Goal: Information Seeking & Learning: Learn about a topic

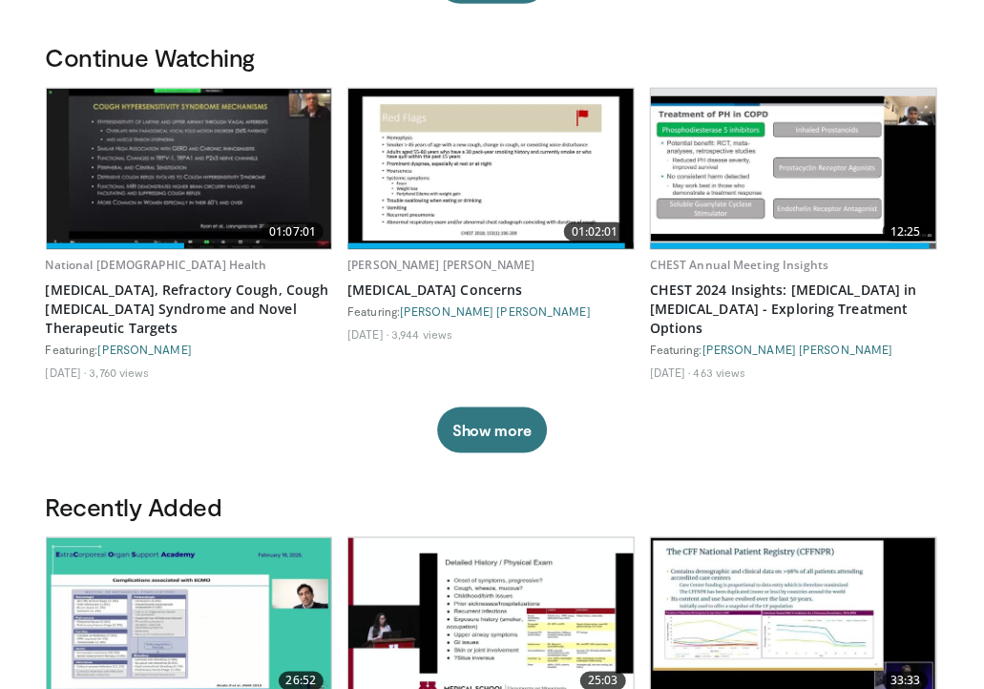
scroll to position [554, 0]
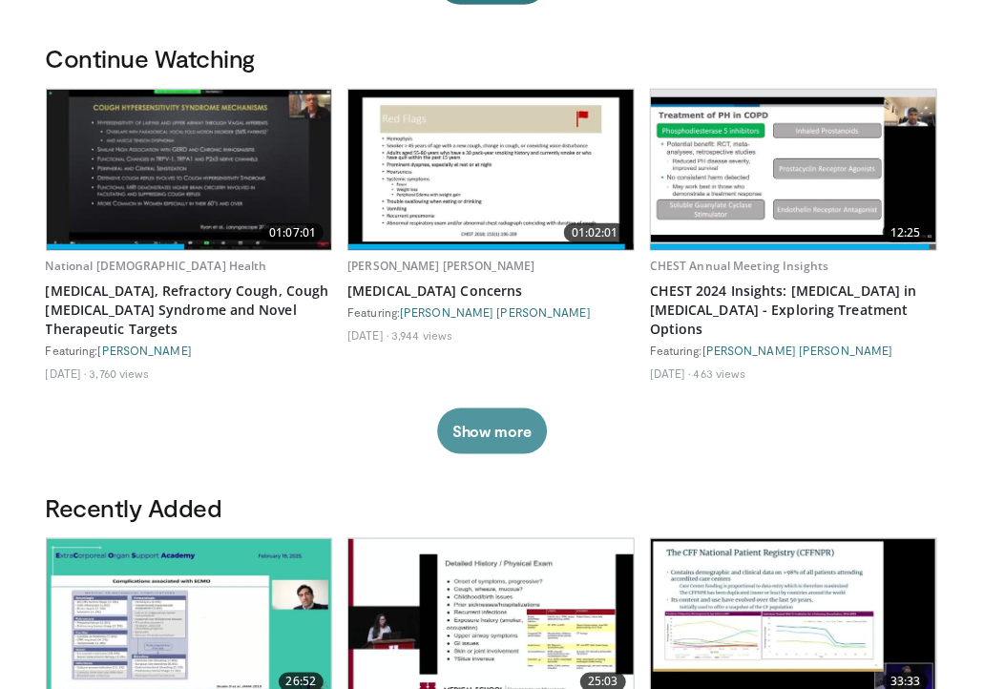
click at [473, 433] on button "Show more" at bounding box center [492, 432] width 110 height 46
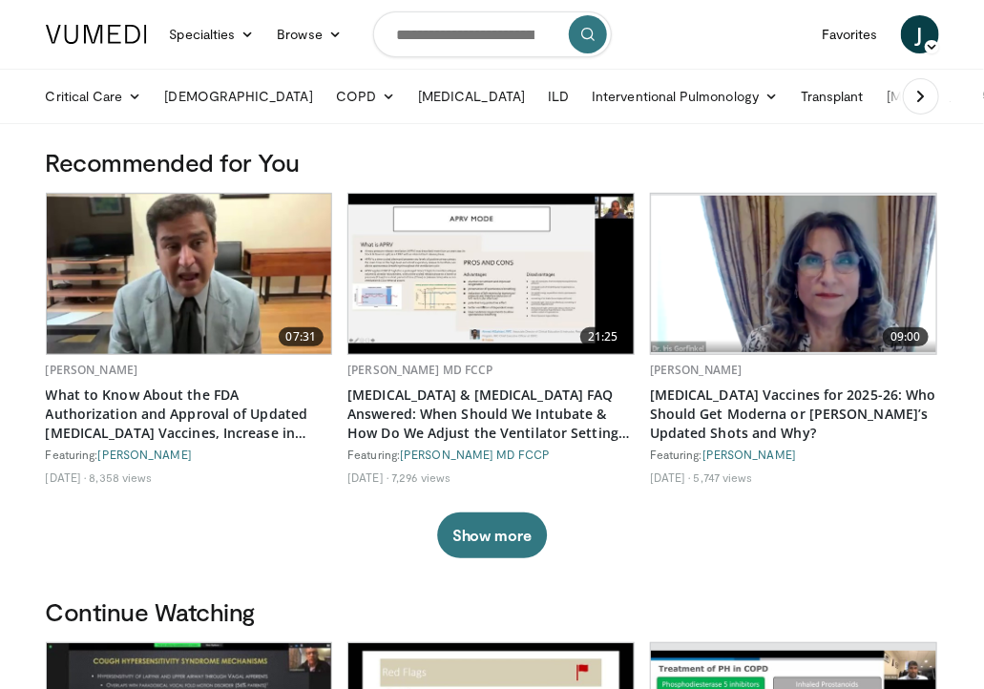
scroll to position [0, 0]
click at [463, 31] on input "Search topics, interventions" at bounding box center [492, 34] width 239 height 46
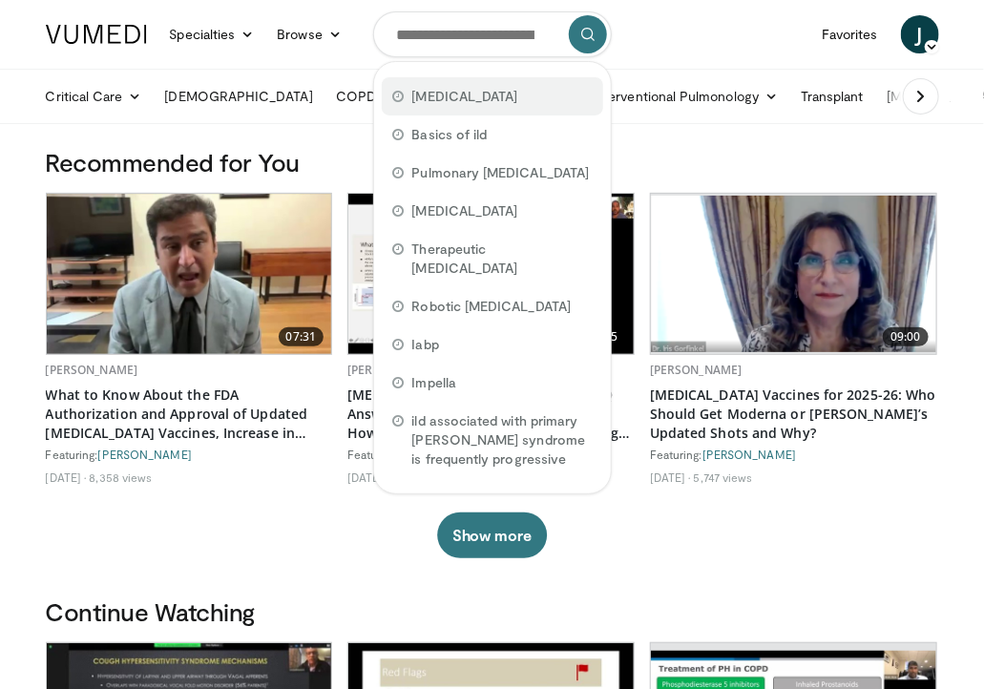
click at [416, 96] on span "[MEDICAL_DATA]" at bounding box center [465, 96] width 106 height 19
type input "**********"
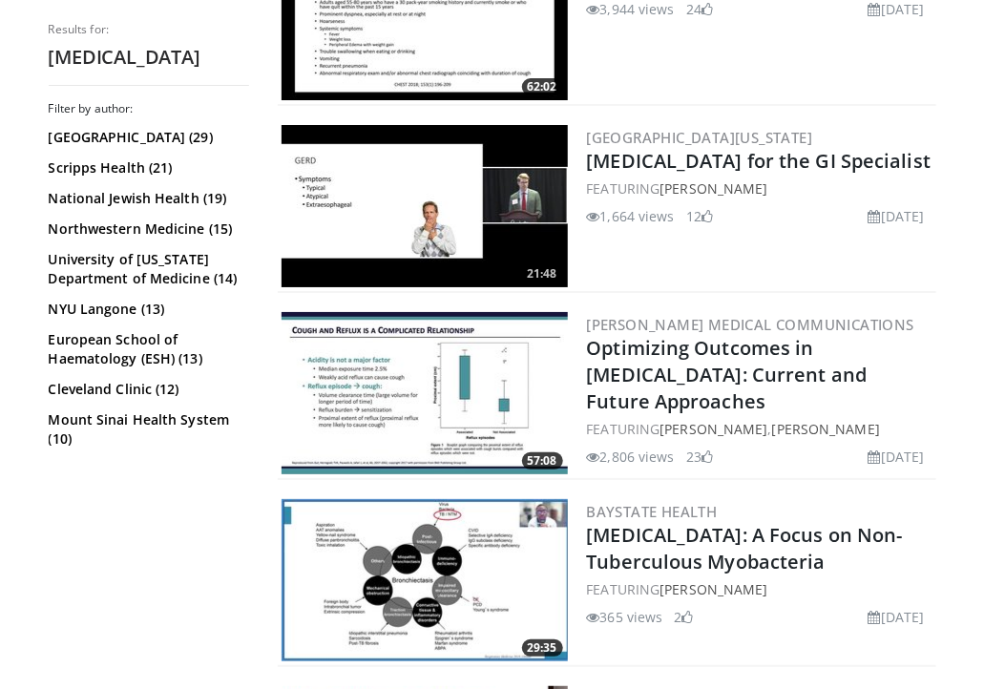
scroll to position [2164, 0]
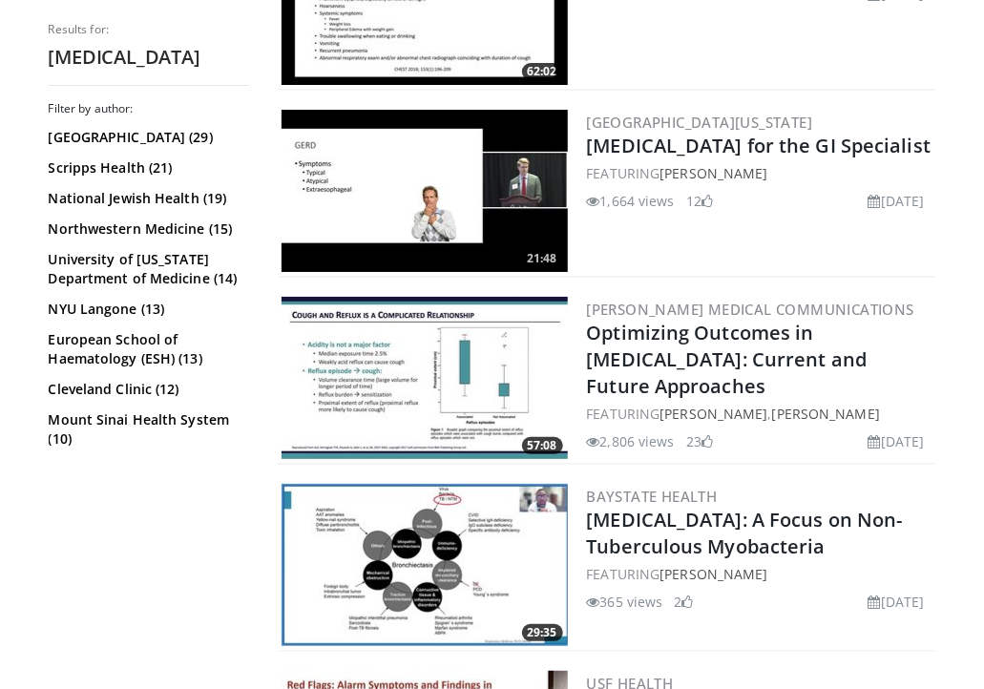
click at [356, 397] on img at bounding box center [425, 378] width 286 height 162
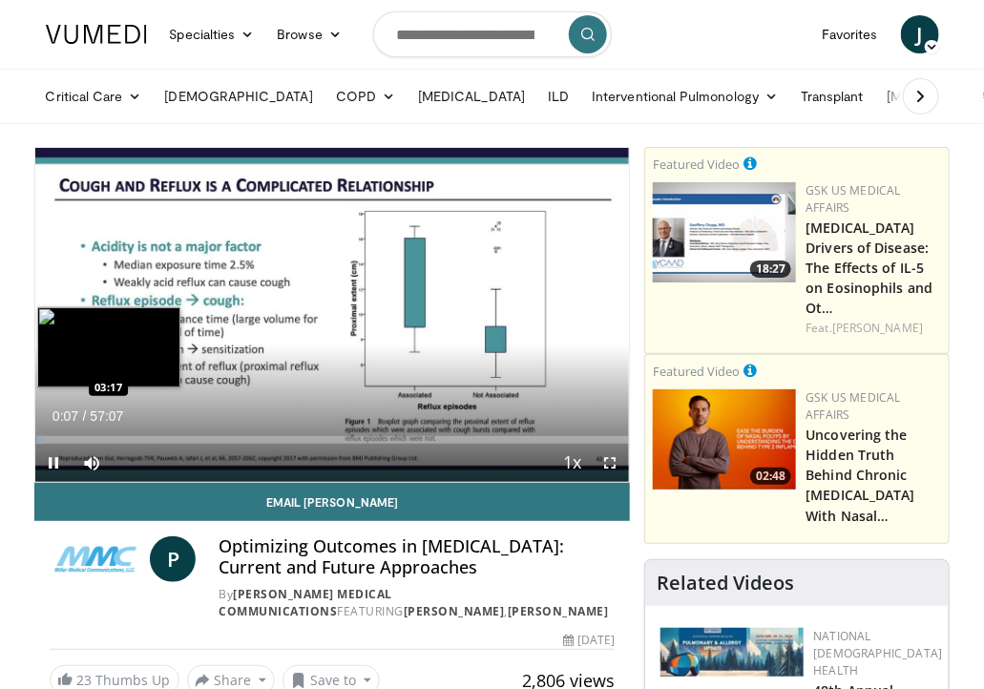
click at [69, 436] on div "Loaded : 1.46% 00:07 03:17" at bounding box center [332, 440] width 595 height 8
click at [81, 441] on div "Loaded : 8.16% 03:31 04:29" at bounding box center [332, 440] width 595 height 8
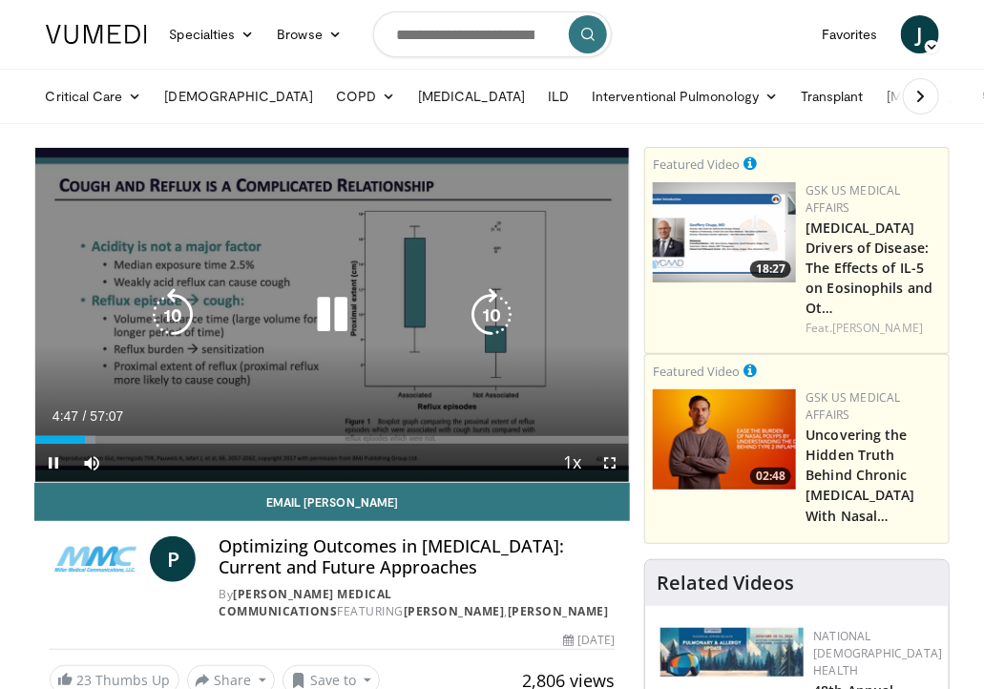
click at [470, 375] on div "10 seconds Tap to unmute" at bounding box center [332, 315] width 595 height 334
click at [566, 392] on div "10 seconds Tap to unmute" at bounding box center [332, 315] width 595 height 334
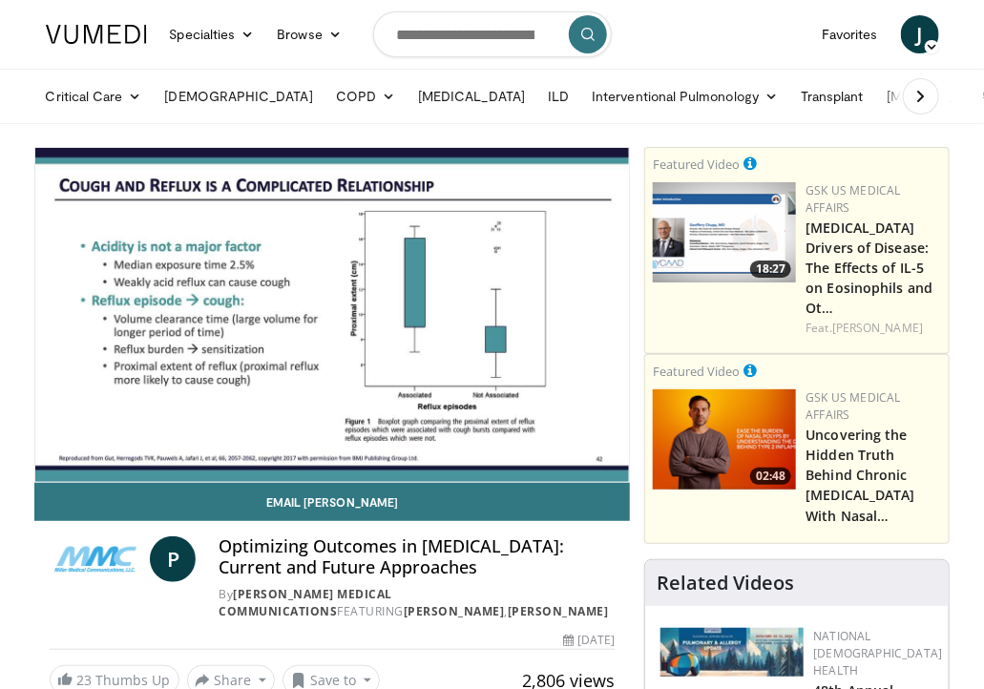
drag, startPoint x: 343, startPoint y: 228, endPoint x: 279, endPoint y: 259, distance: 70.9
click at [279, 259] on div "10 seconds Tap to unmute" at bounding box center [332, 315] width 595 height 334
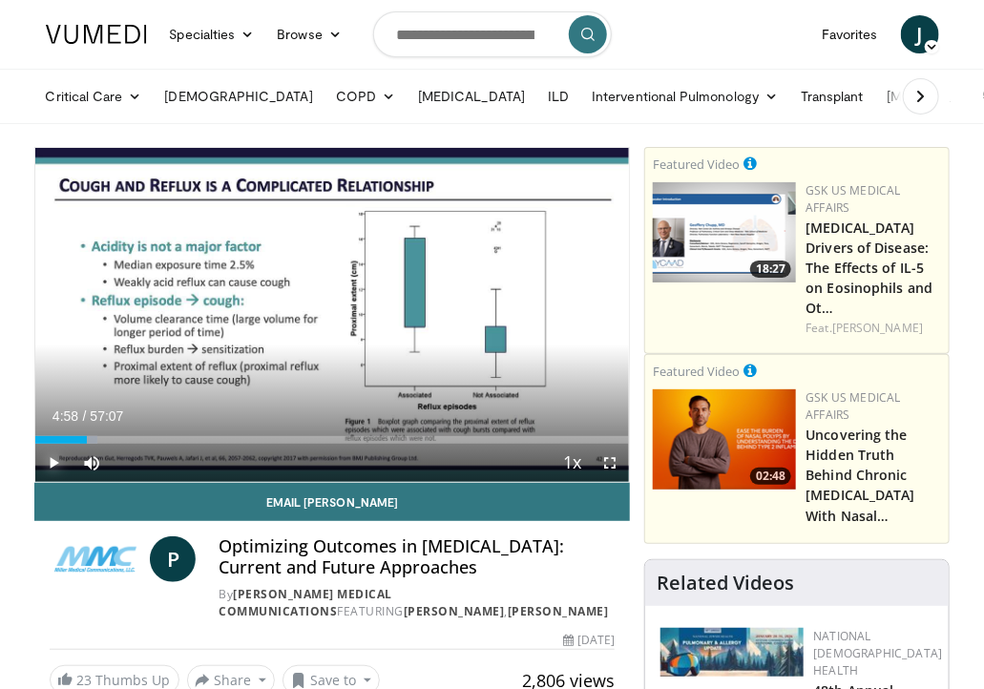
click at [53, 462] on span "Video Player" at bounding box center [54, 463] width 38 height 38
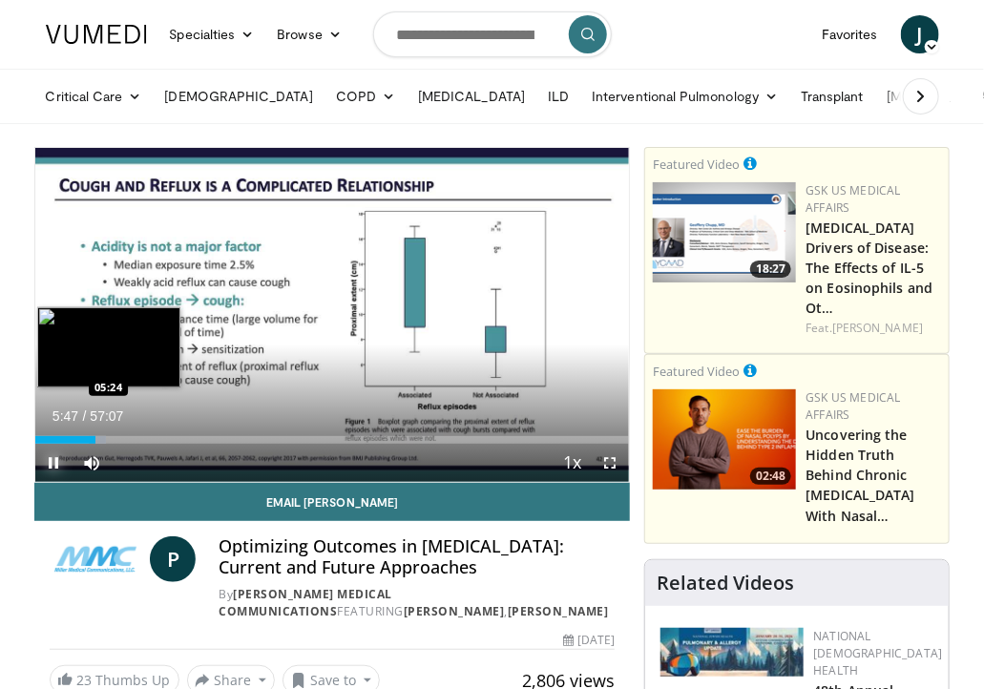
click at [90, 442] on div "05:48" at bounding box center [65, 440] width 60 height 8
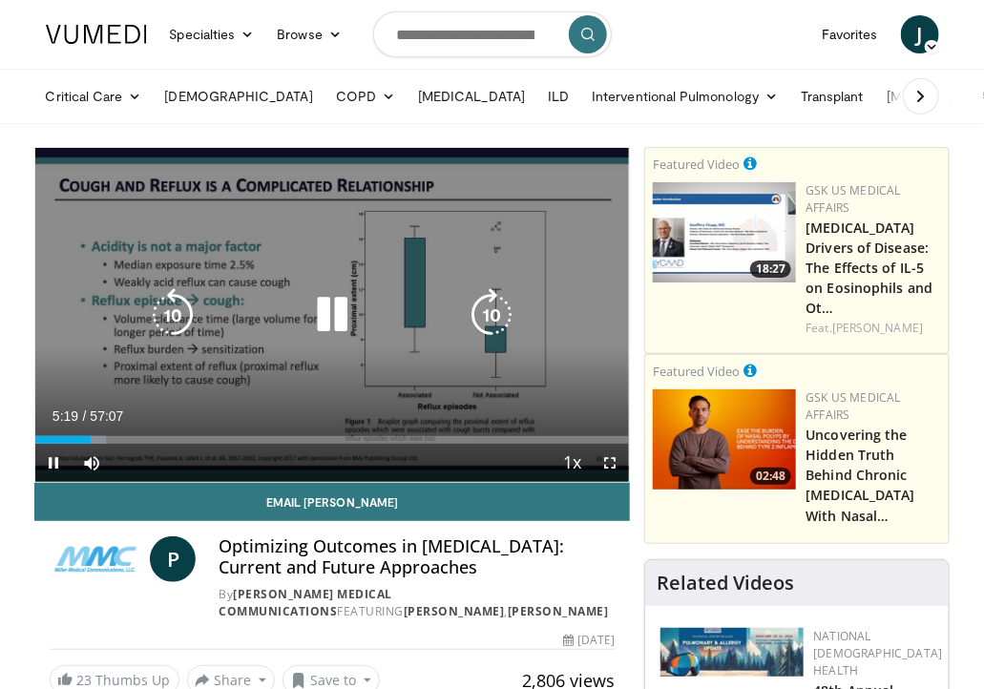
click at [408, 224] on div "10 seconds Tap to unmute" at bounding box center [332, 315] width 595 height 334
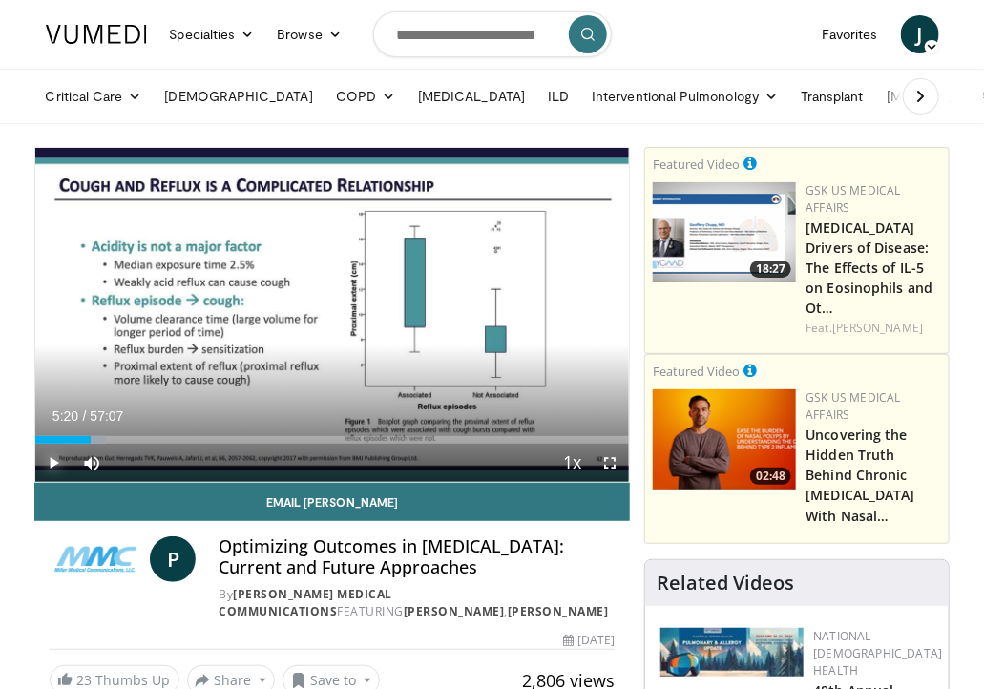
click at [56, 459] on span "Video Player" at bounding box center [54, 463] width 38 height 38
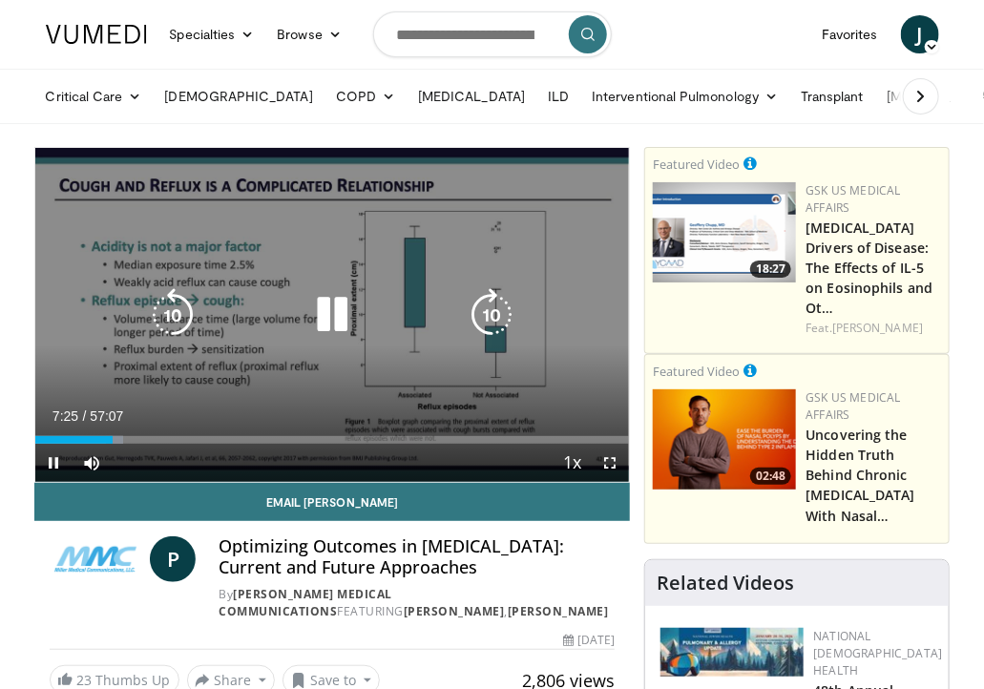
click at [421, 196] on div "10 seconds Tap to unmute" at bounding box center [332, 315] width 595 height 334
click at [465, 268] on div "10 seconds Tap to unmute" at bounding box center [332, 315] width 595 height 334
click at [464, 270] on div "10 seconds Tap to unmute" at bounding box center [332, 315] width 595 height 334
click at [330, 306] on icon "Video Player" at bounding box center [332, 314] width 53 height 53
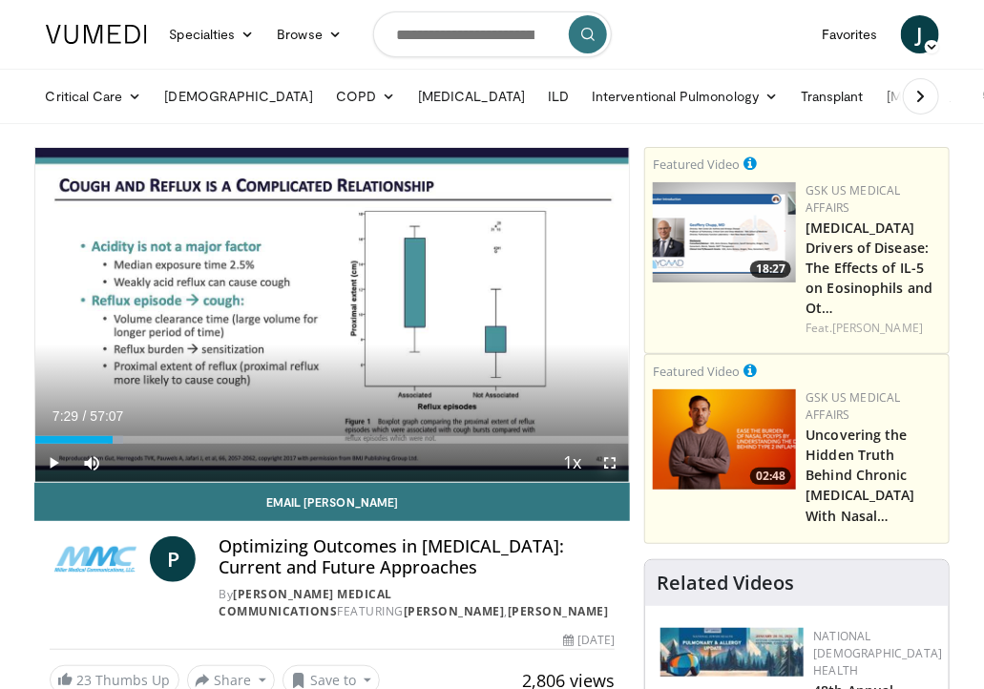
click at [613, 467] on span "Video Player" at bounding box center [610, 463] width 38 height 38
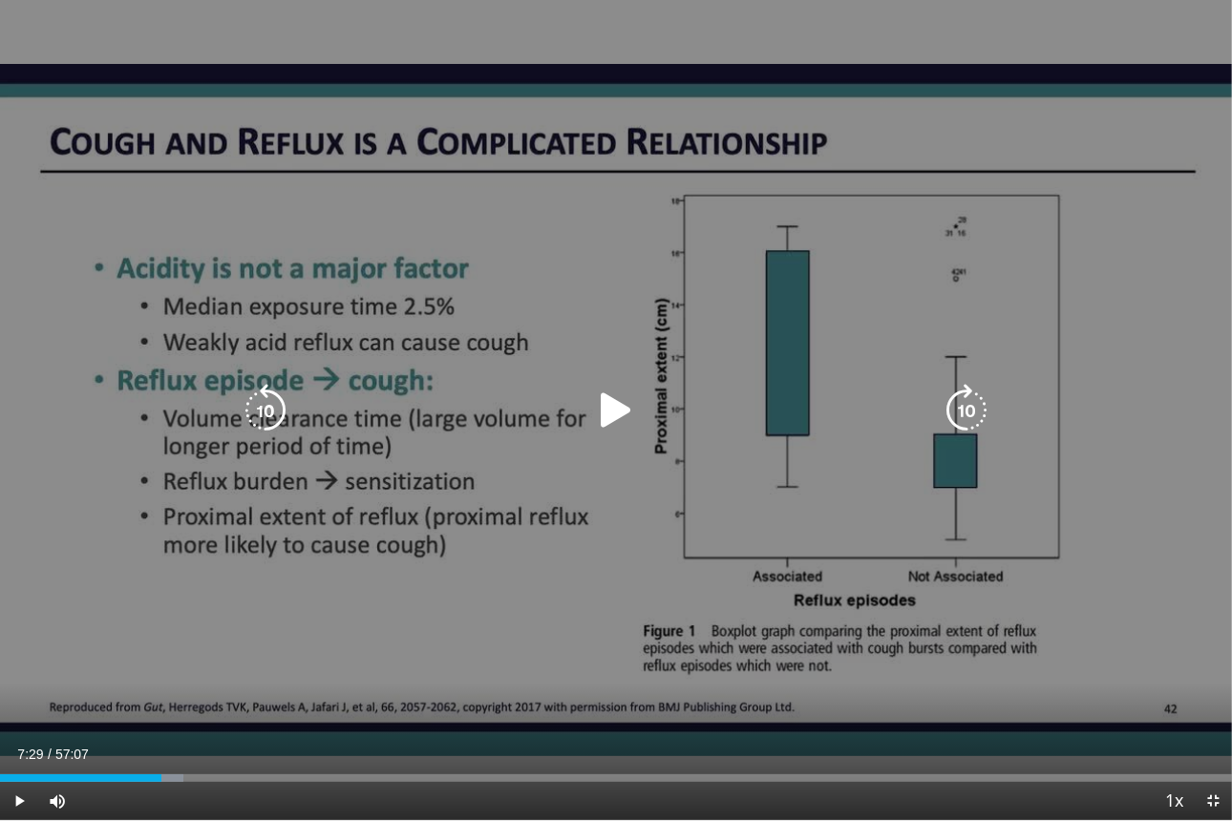
drag, startPoint x: 773, startPoint y: 345, endPoint x: 1162, endPoint y: 471, distance: 408.5
click at [998, 471] on div "10 seconds Tap to unmute" at bounding box center [616, 410] width 1232 height 820
click at [615, 413] on icon "Video Player" at bounding box center [615, 410] width 53 height 53
click at [671, 332] on div "10 seconds Tap to unmute" at bounding box center [616, 410] width 1232 height 820
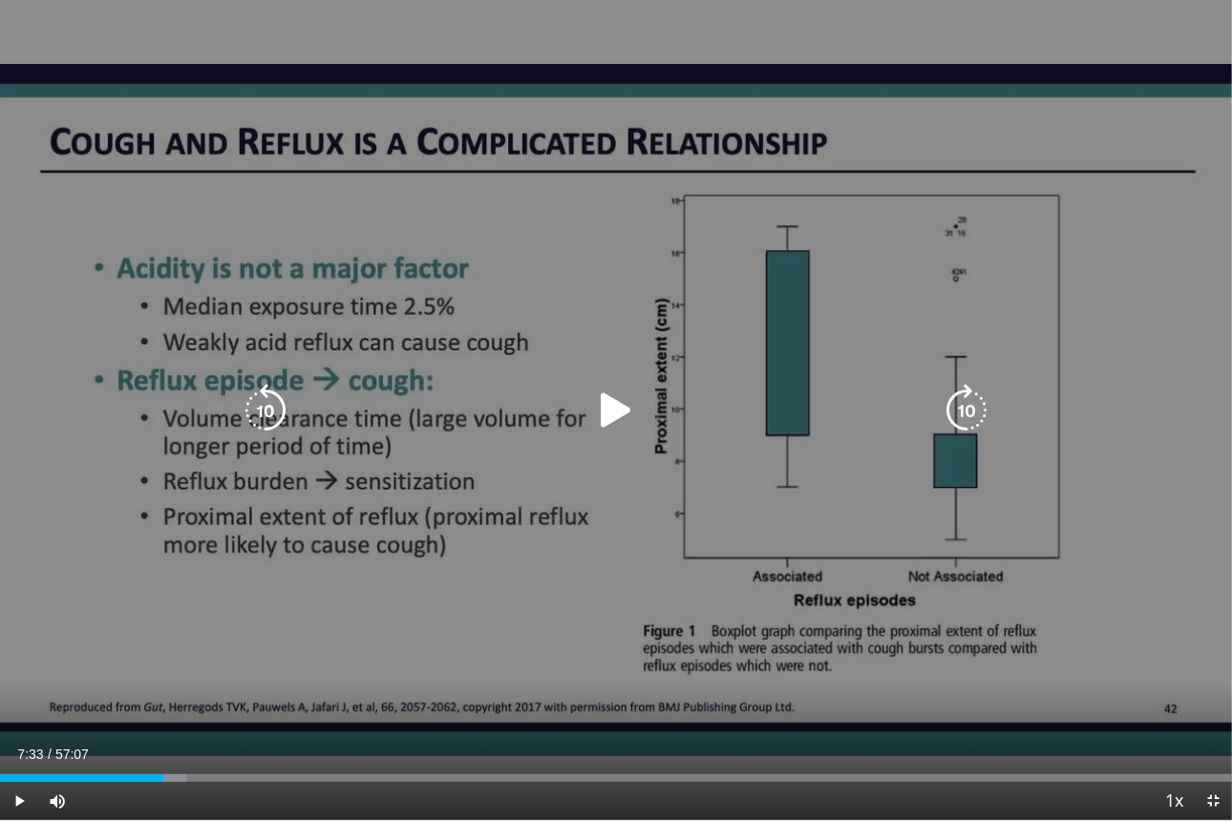
click at [975, 208] on div "10 seconds Tap to unmute" at bounding box center [616, 410] width 1232 height 820
click at [980, 189] on div "10 seconds Tap to unmute" at bounding box center [616, 410] width 1232 height 820
click at [998, 25] on div "10 seconds Tap to unmute" at bounding box center [616, 410] width 1232 height 820
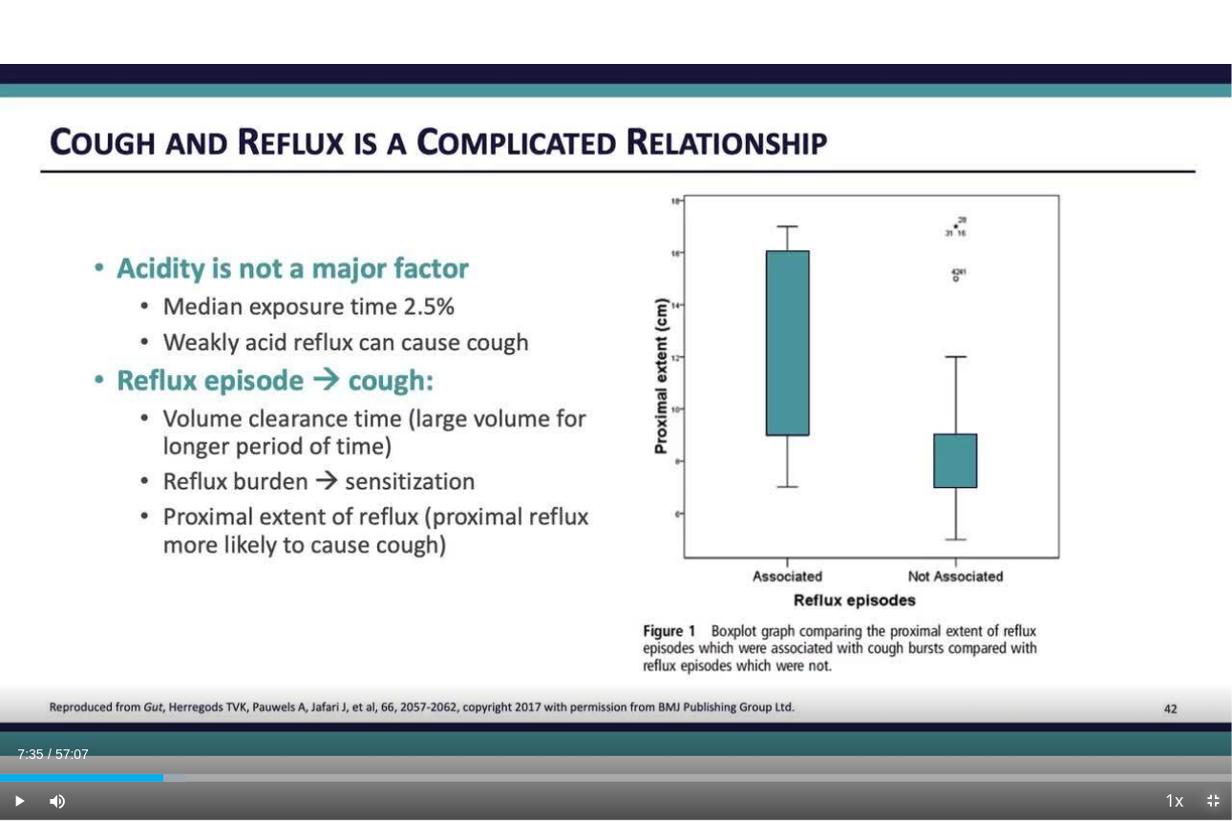
click at [998, 688] on span "Video Player" at bounding box center [1212, 801] width 38 height 38
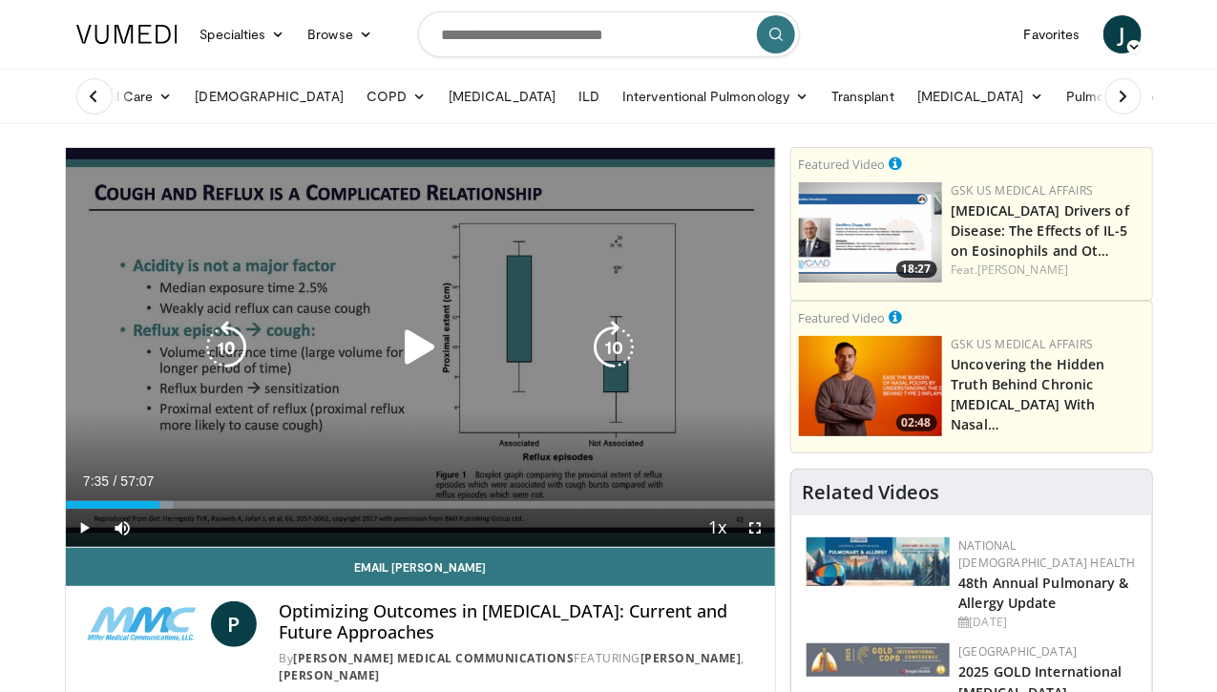
click at [490, 438] on div "10 seconds Tap to unmute" at bounding box center [420, 347] width 709 height 399
click at [408, 364] on icon "Video Player" at bounding box center [419, 347] width 53 height 53
click at [399, 368] on icon "Video Player" at bounding box center [419, 347] width 53 height 53
click at [410, 357] on icon "Video Player" at bounding box center [419, 347] width 53 height 53
click at [395, 362] on icon "Video Player" at bounding box center [419, 347] width 53 height 53
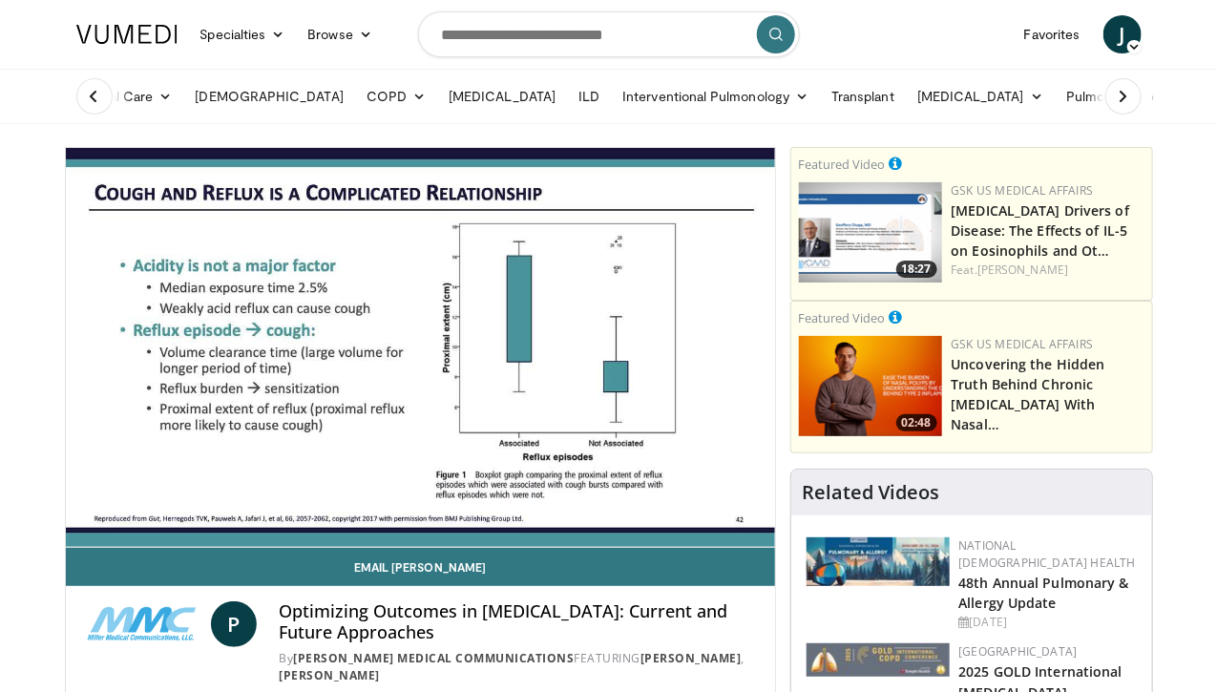
click at [842, 671] on div at bounding box center [878, 691] width 143 height 96
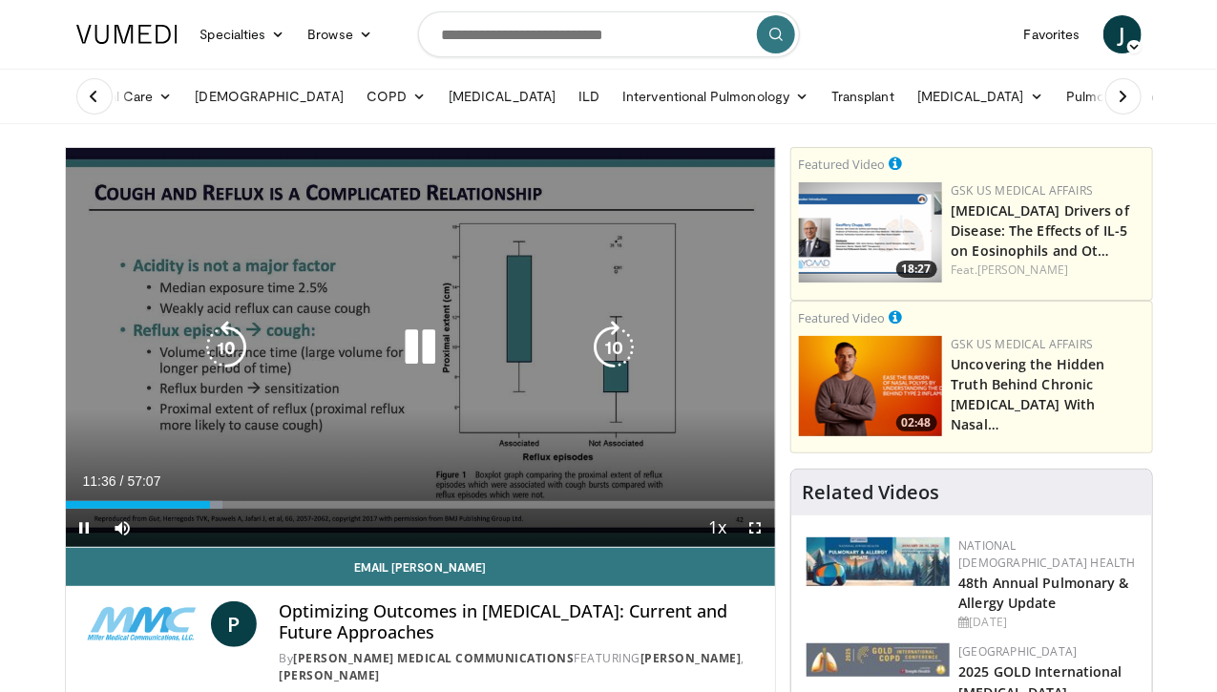
click at [413, 368] on icon "Video Player" at bounding box center [419, 347] width 53 height 53
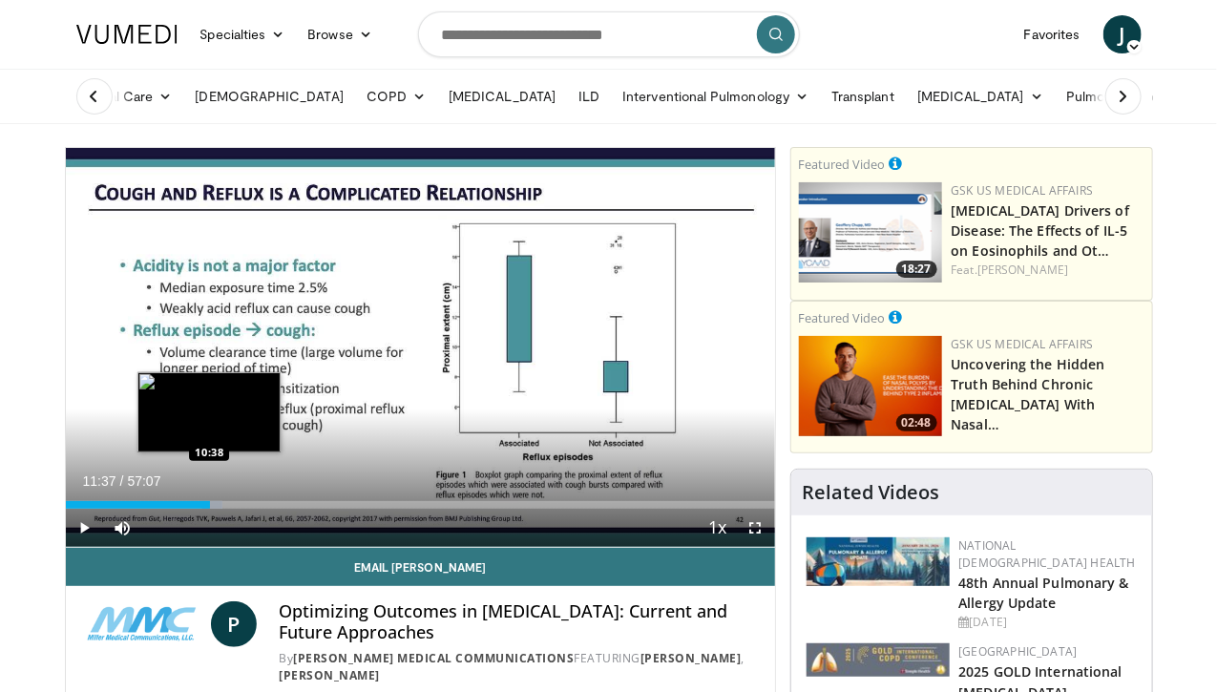
click at [161, 509] on div "11:37" at bounding box center [138, 505] width 144 height 8
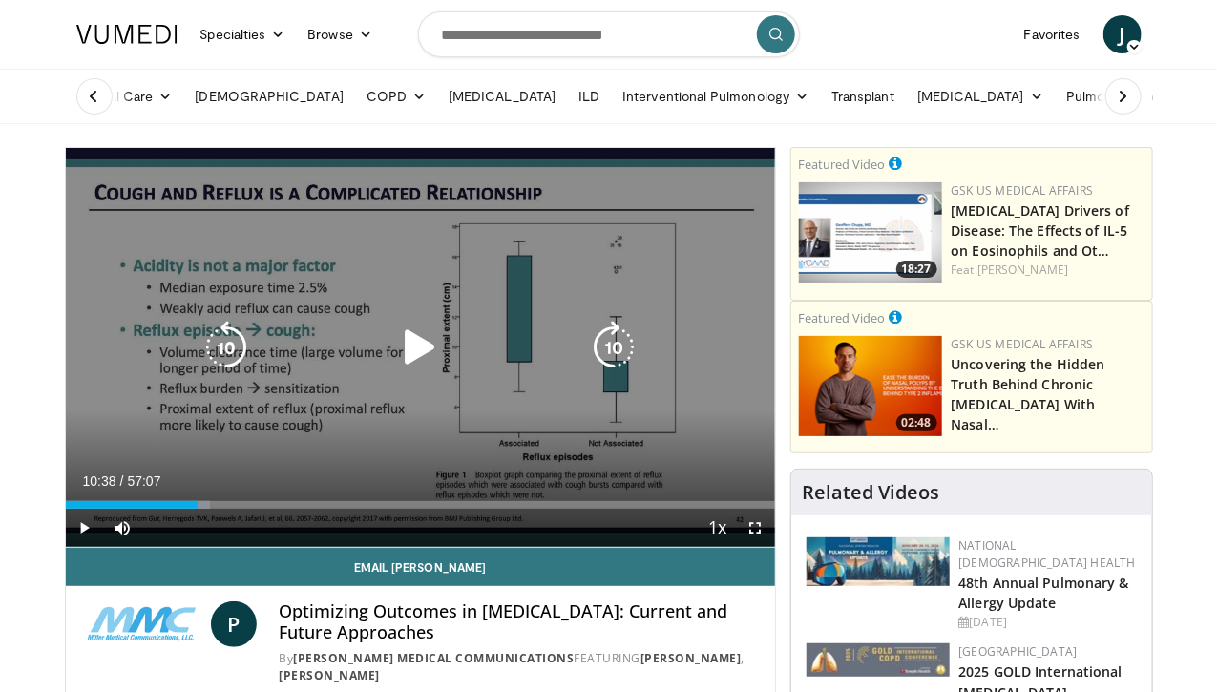
click at [200, 357] on icon "Video Player" at bounding box center [226, 347] width 53 height 53
click at [200, 364] on icon "Video Player" at bounding box center [226, 347] width 53 height 53
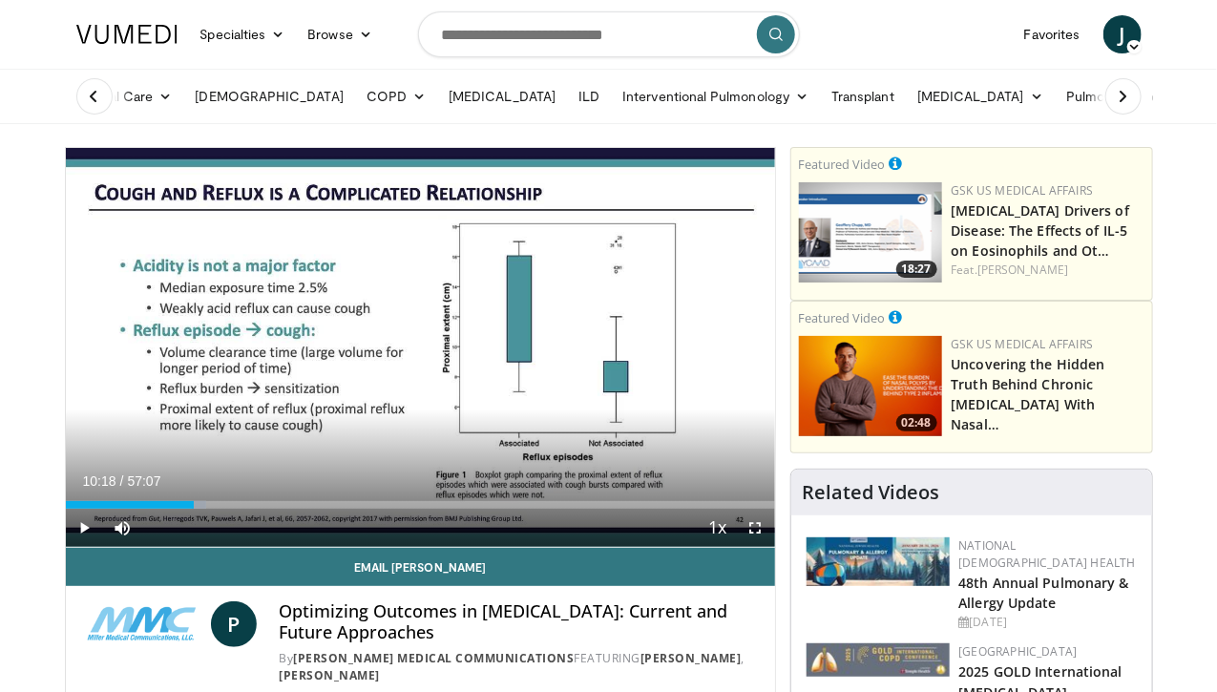
click at [199, 364] on div "10 seconds Tap to unmute" at bounding box center [420, 347] width 709 height 399
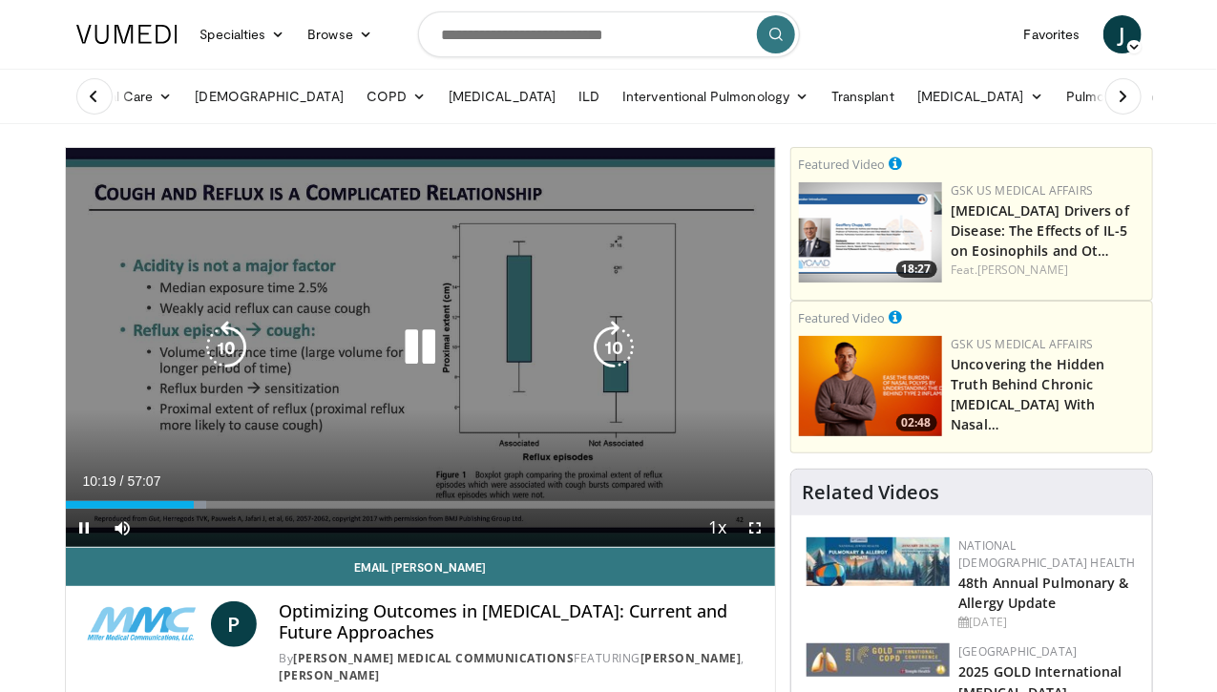
click at [200, 363] on icon "Video Player" at bounding box center [226, 347] width 53 height 53
click at [200, 365] on icon "Video Player" at bounding box center [226, 347] width 53 height 53
click at [200, 360] on icon "Video Player" at bounding box center [226, 347] width 53 height 53
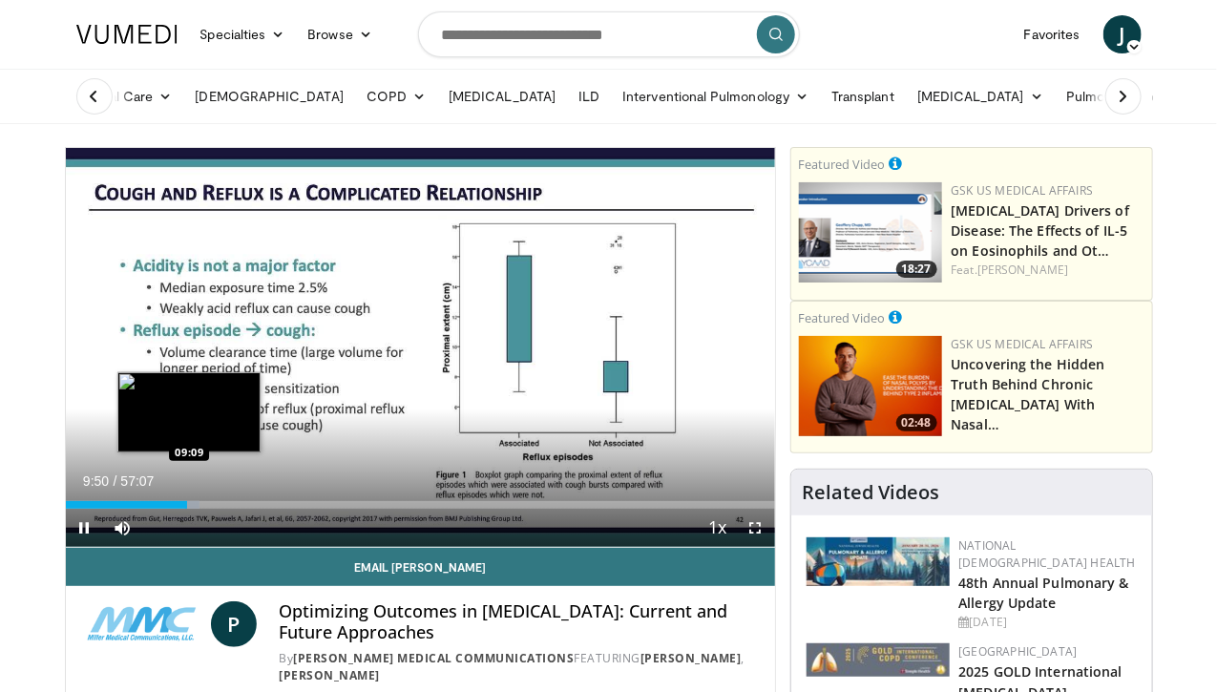
click at [141, 509] on div "09:50" at bounding box center [127, 505] width 122 height 8
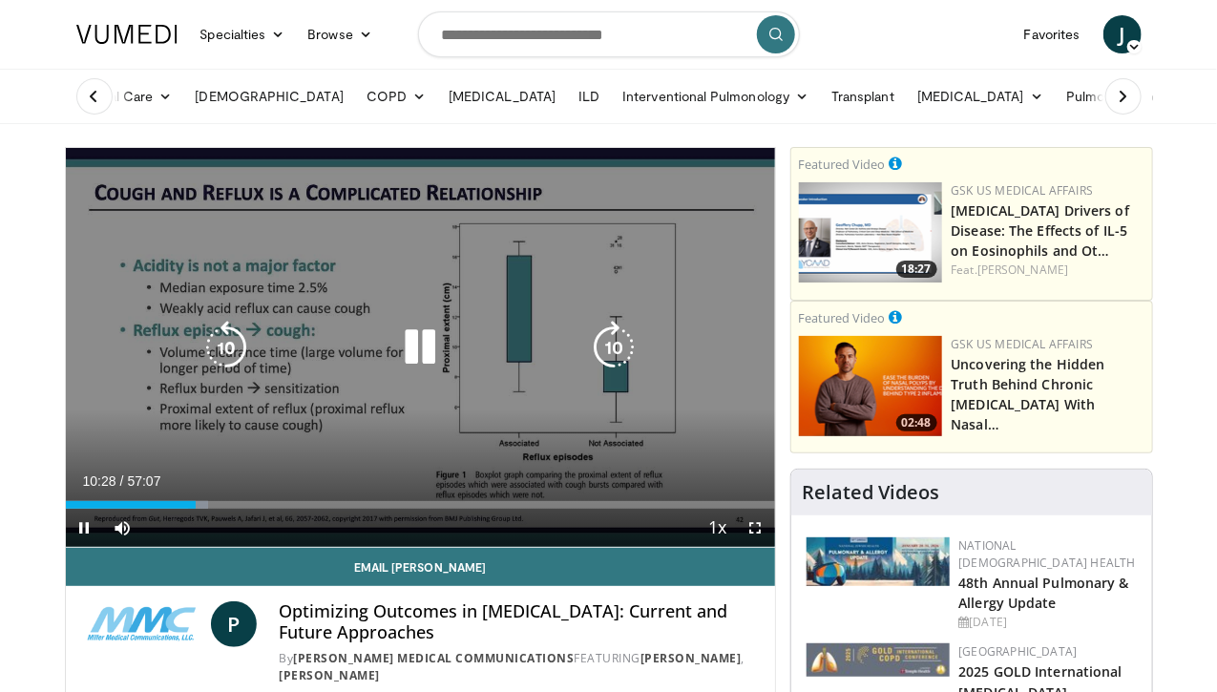
click at [405, 374] on icon "Video Player" at bounding box center [419, 347] width 53 height 53
